Goal: Check status: Check status

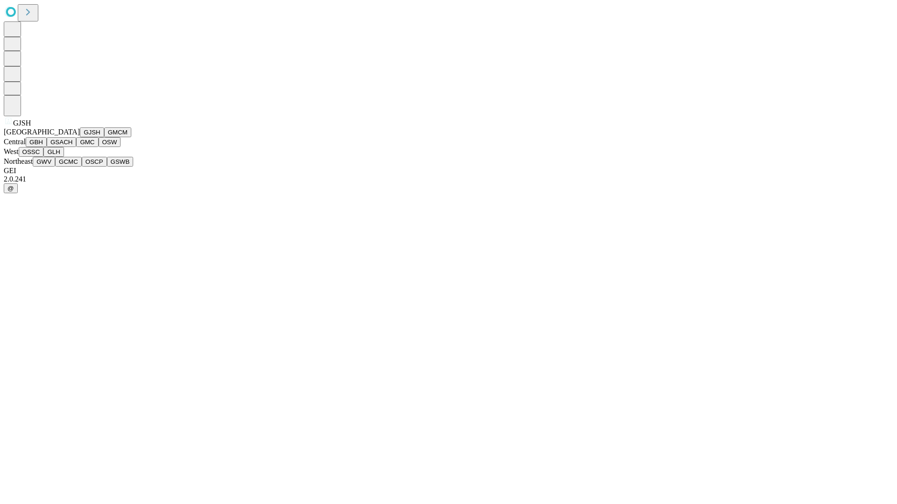
click at [80, 137] on button "GJSH" at bounding box center [92, 132] width 24 height 10
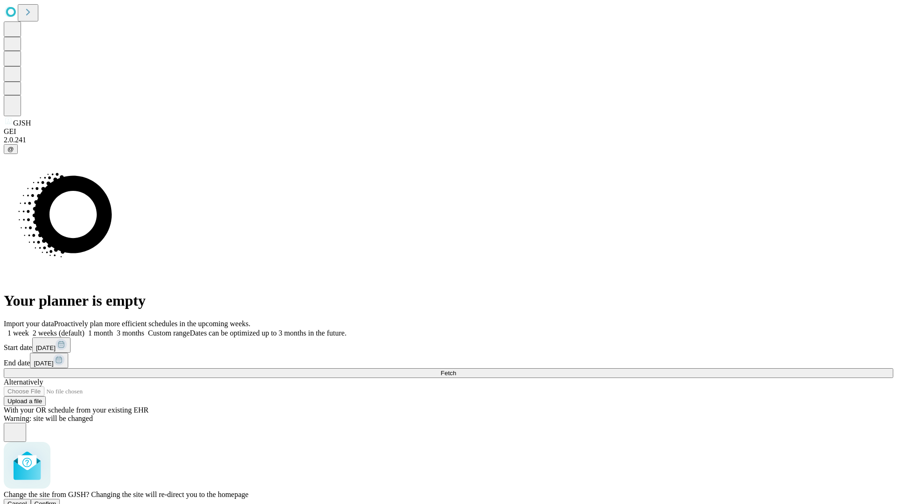
click at [57, 501] on span "Confirm" at bounding box center [46, 504] width 22 height 7
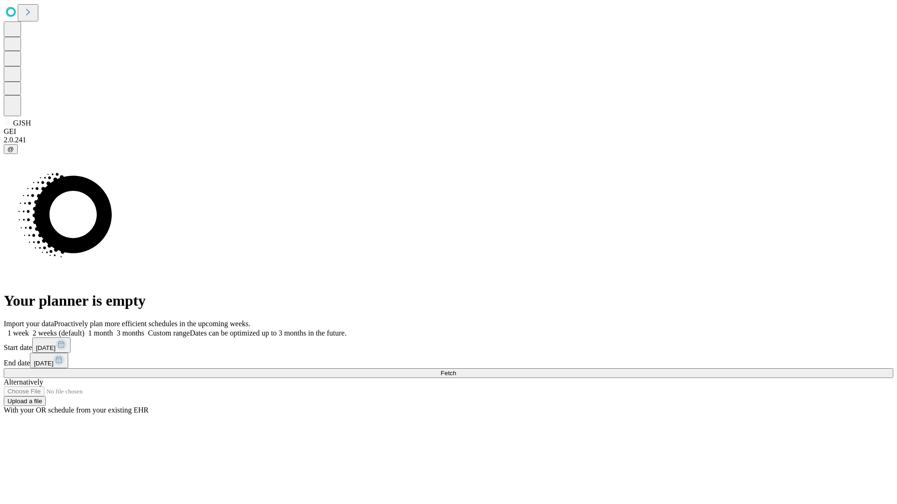
click at [29, 329] on label "1 week" at bounding box center [16, 333] width 25 height 8
click at [456, 370] on span "Fetch" at bounding box center [447, 373] width 15 height 7
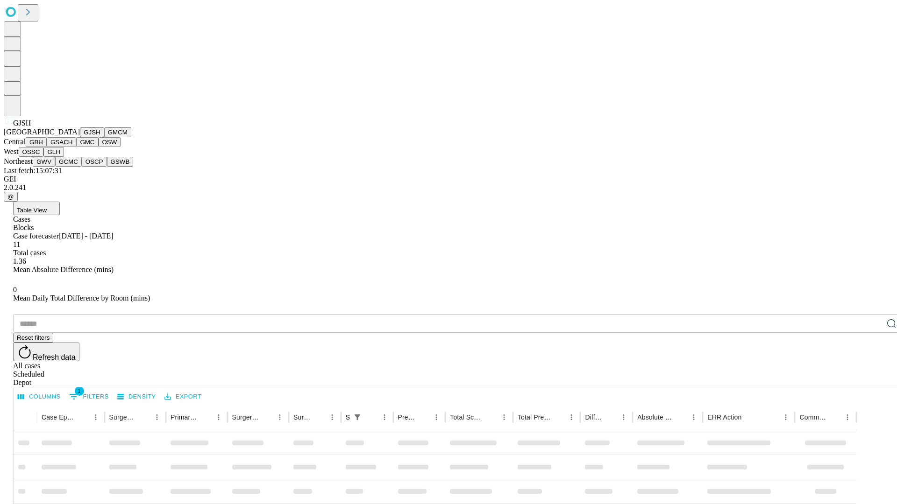
click at [104, 137] on button "GMCM" at bounding box center [117, 132] width 27 height 10
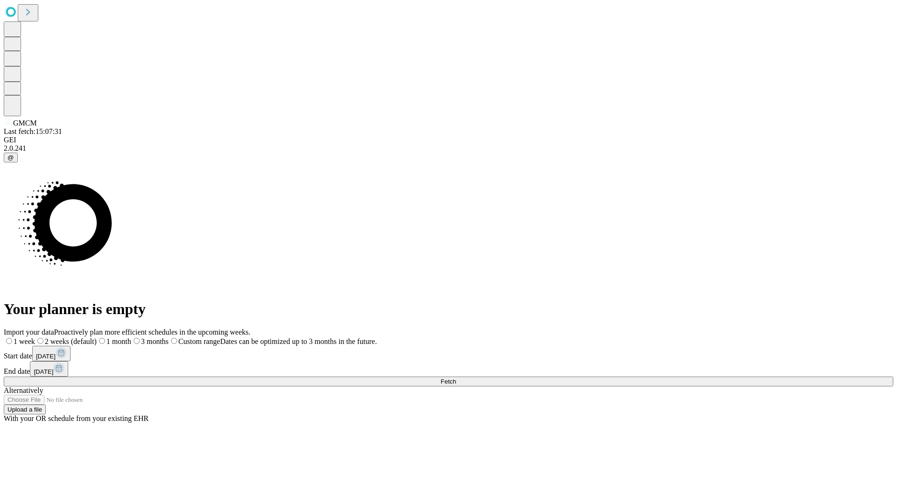
click at [35, 338] on label "1 week" at bounding box center [19, 342] width 31 height 8
click at [456, 378] on span "Fetch" at bounding box center [447, 381] width 15 height 7
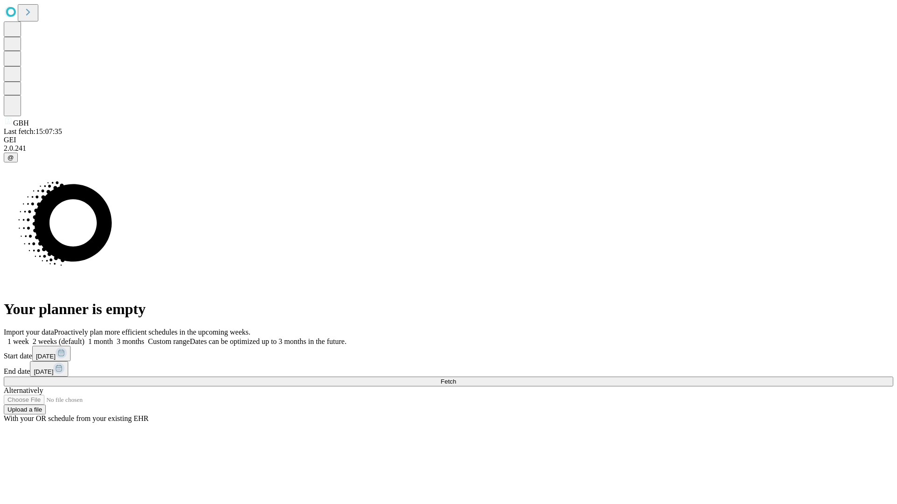
click at [29, 338] on label "1 week" at bounding box center [16, 342] width 25 height 8
click at [456, 378] on span "Fetch" at bounding box center [447, 381] width 15 height 7
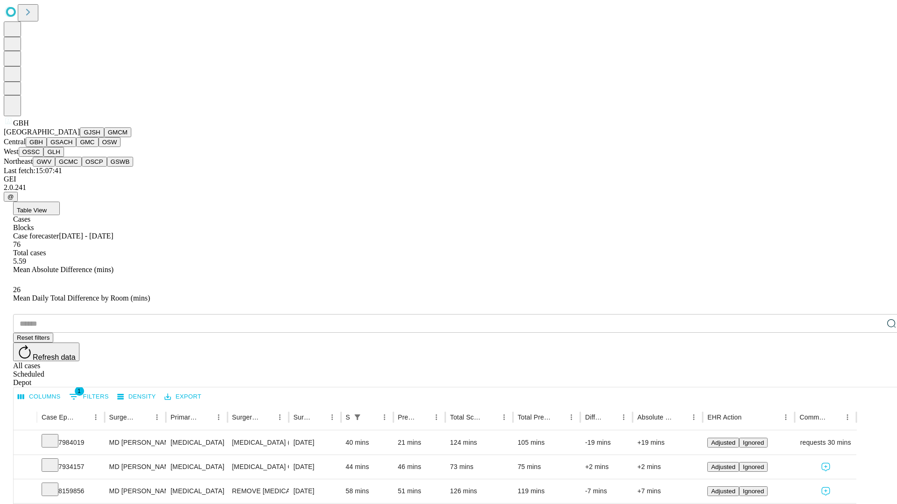
click at [72, 147] on button "GSACH" at bounding box center [61, 142] width 29 height 10
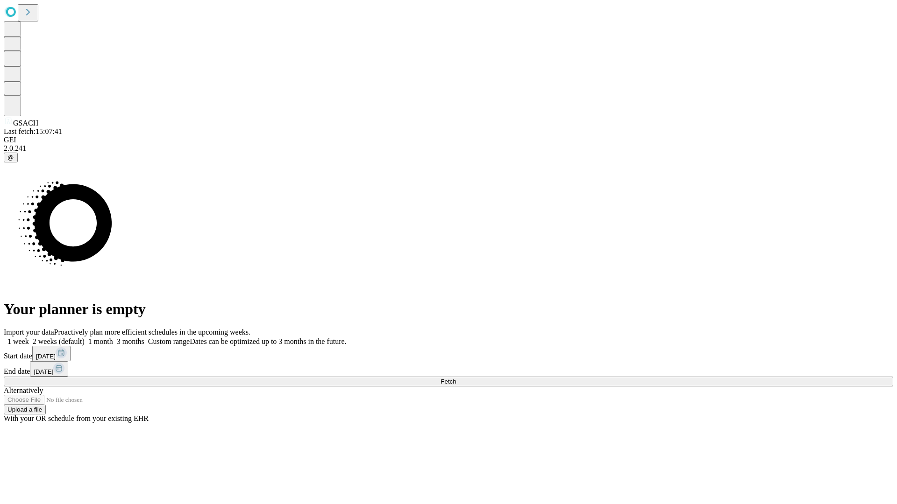
click at [29, 338] on label "1 week" at bounding box center [16, 342] width 25 height 8
click at [456, 378] on span "Fetch" at bounding box center [447, 381] width 15 height 7
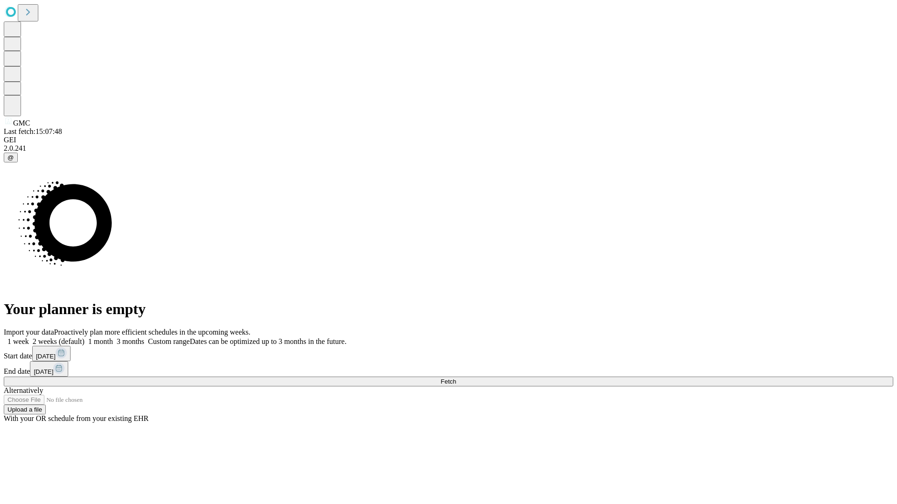
click at [29, 338] on label "1 week" at bounding box center [16, 342] width 25 height 8
click at [456, 378] on span "Fetch" at bounding box center [447, 381] width 15 height 7
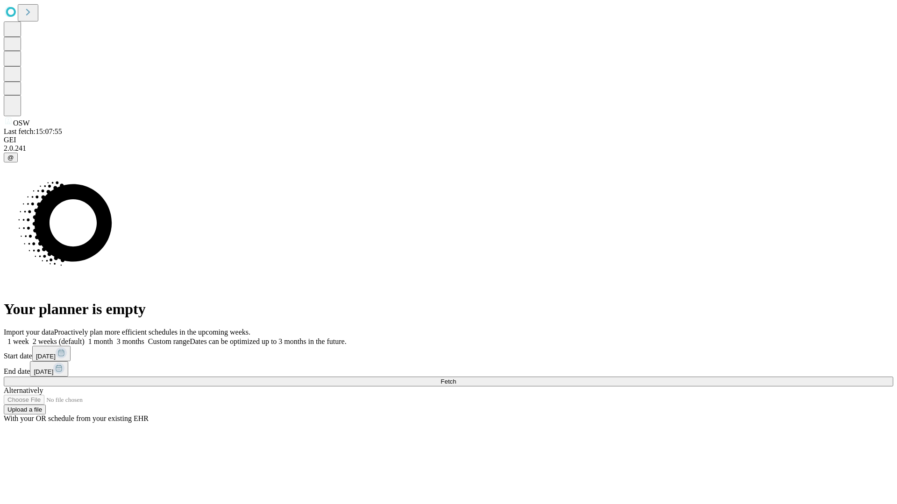
click at [29, 338] on label "1 week" at bounding box center [16, 342] width 25 height 8
click at [456, 378] on span "Fetch" at bounding box center [447, 381] width 15 height 7
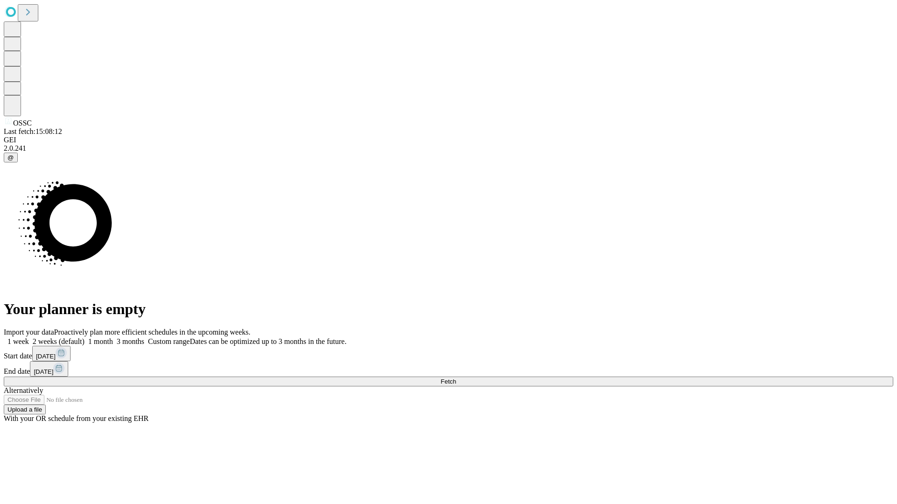
click at [456, 378] on span "Fetch" at bounding box center [447, 381] width 15 height 7
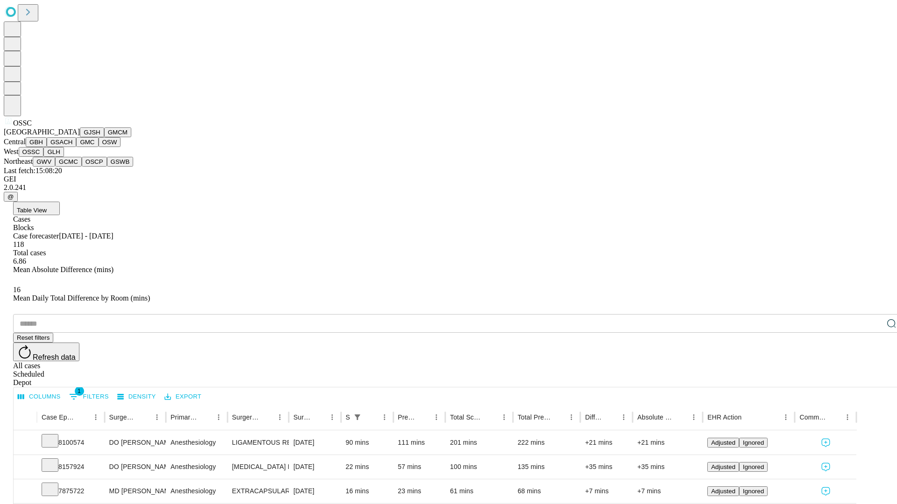
click at [64, 157] on button "GLH" at bounding box center [53, 152] width 20 height 10
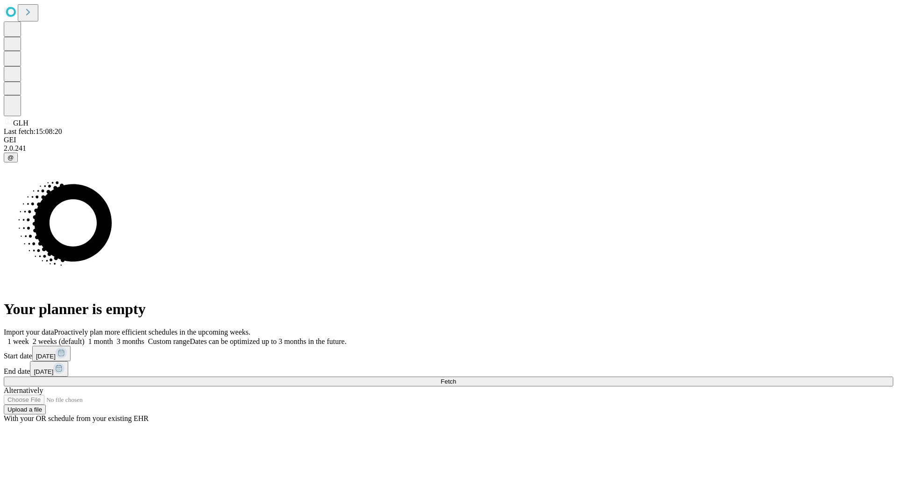
click at [456, 378] on span "Fetch" at bounding box center [447, 381] width 15 height 7
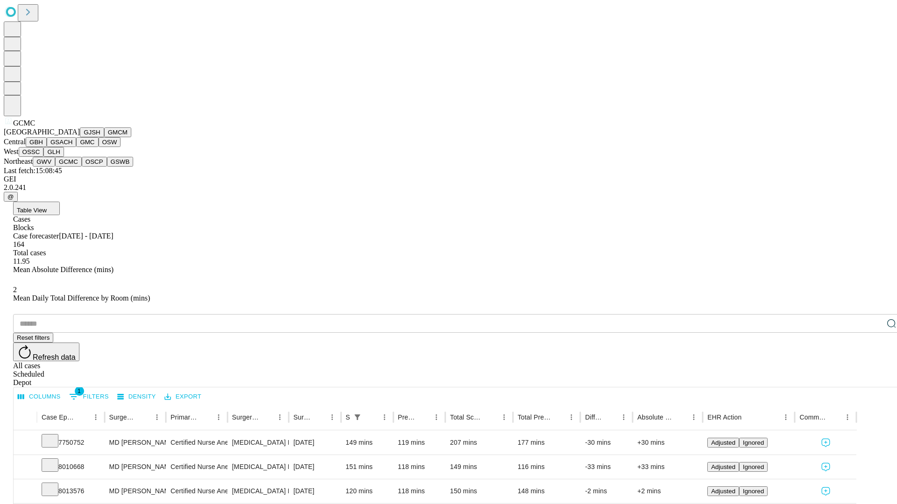
click at [82, 167] on button "OSCP" at bounding box center [94, 162] width 25 height 10
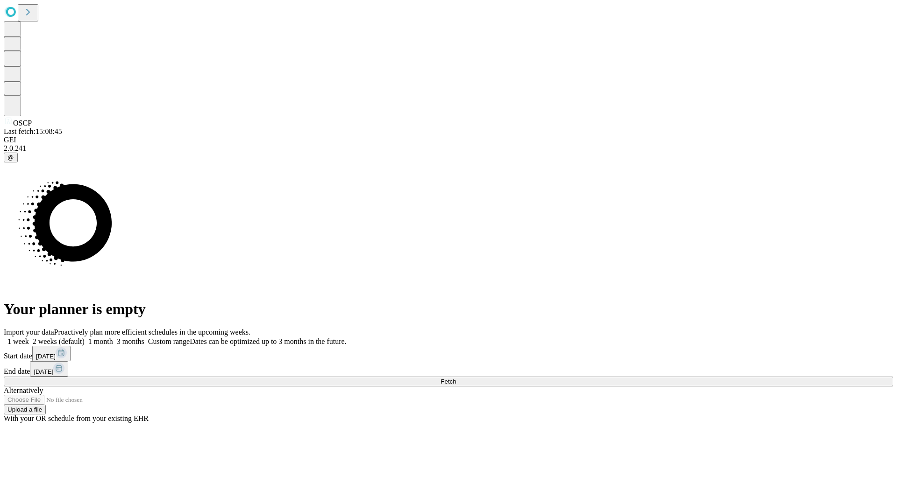
click at [29, 338] on label "1 week" at bounding box center [16, 342] width 25 height 8
click at [456, 378] on span "Fetch" at bounding box center [447, 381] width 15 height 7
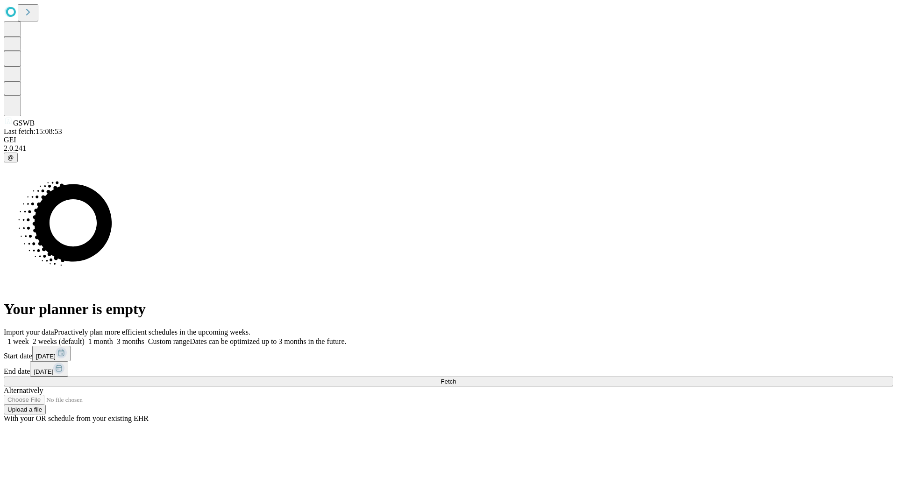
click at [29, 338] on label "1 week" at bounding box center [16, 342] width 25 height 8
click at [456, 378] on span "Fetch" at bounding box center [447, 381] width 15 height 7
